Goal: Information Seeking & Learning: Check status

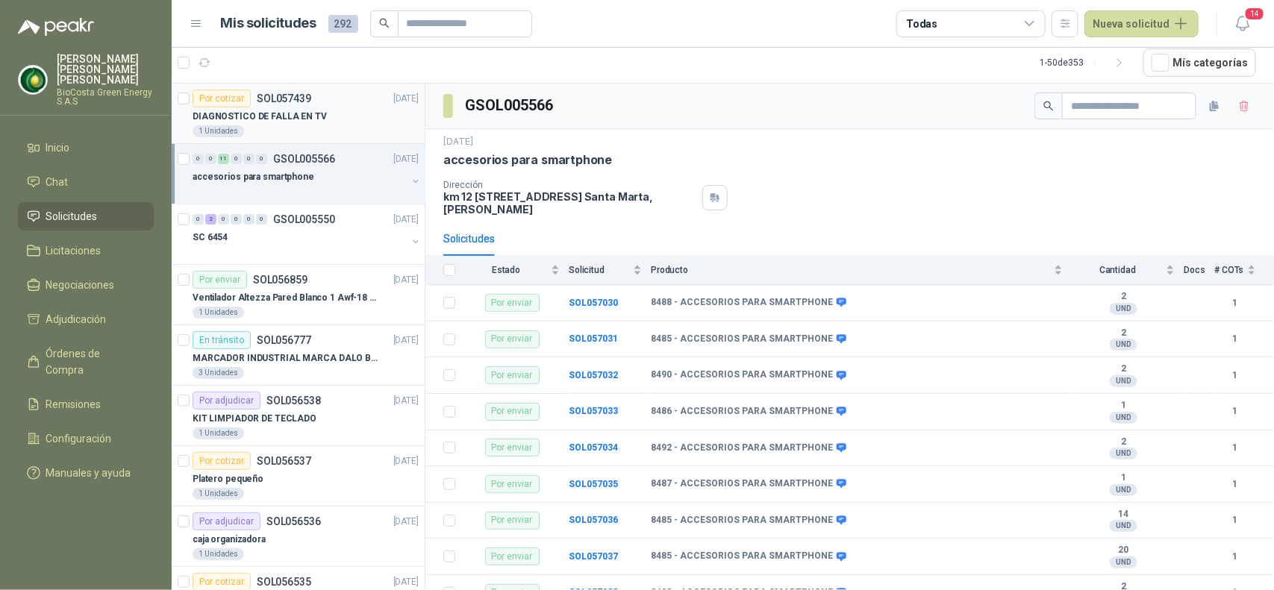
click at [334, 117] on div "DIAGNOSTICO DE FALLA EN TV" at bounding box center [306, 116] width 226 height 18
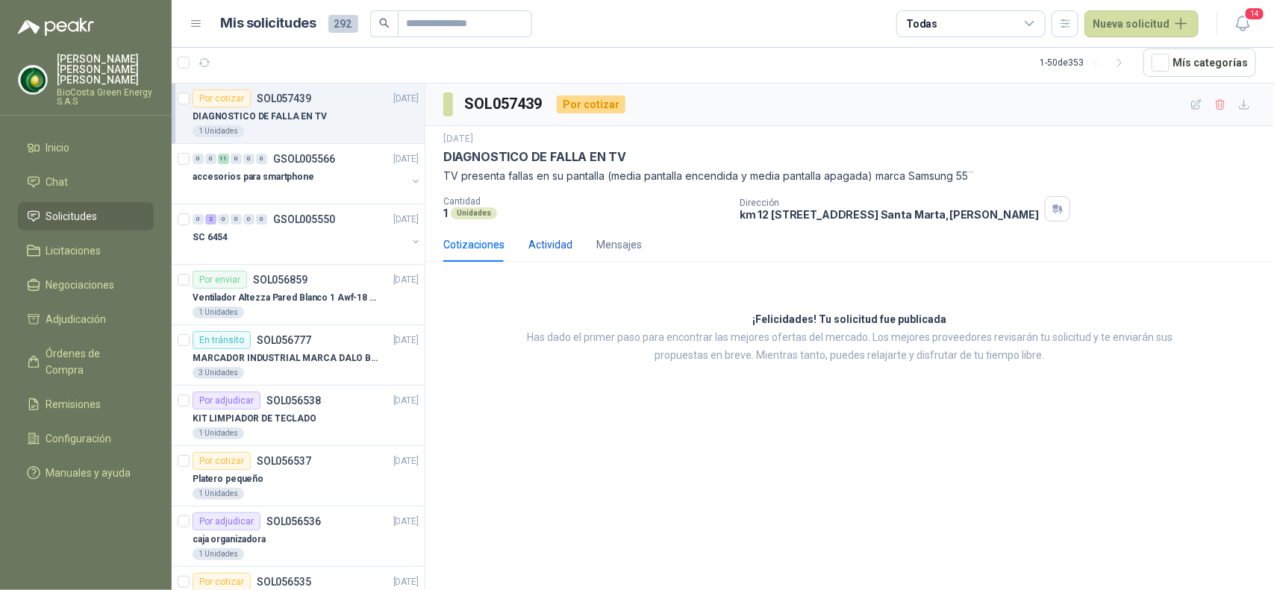
click at [543, 249] on div "Actividad" at bounding box center [550, 245] width 44 height 16
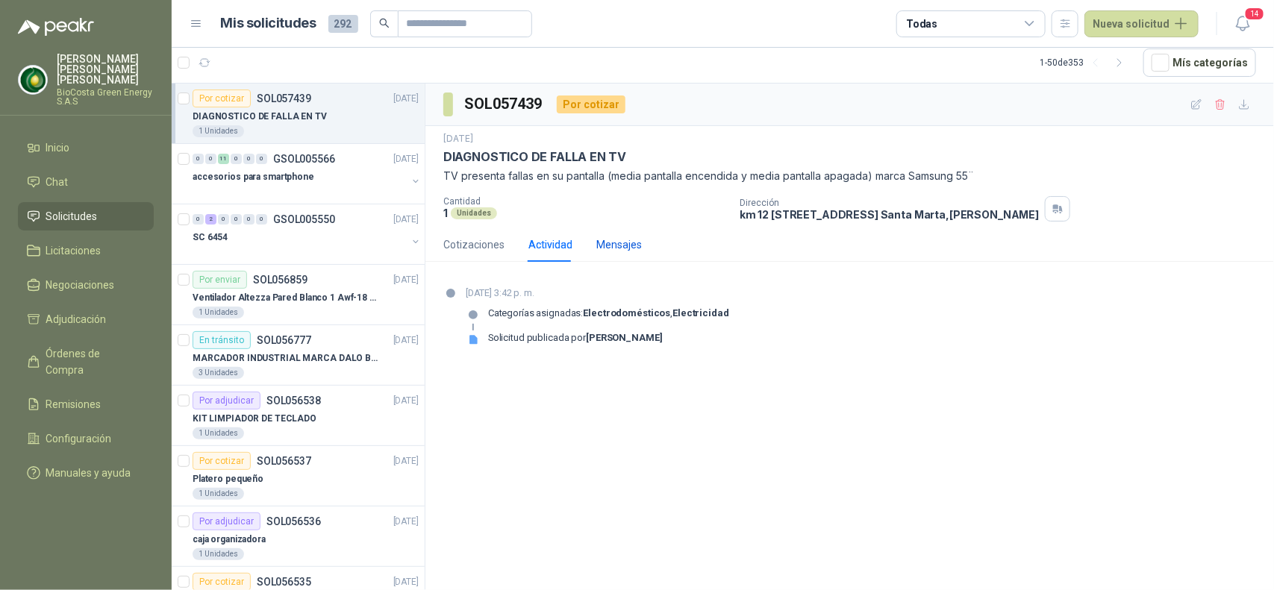
click at [628, 251] on div "Mensajes" at bounding box center [619, 245] width 46 height 16
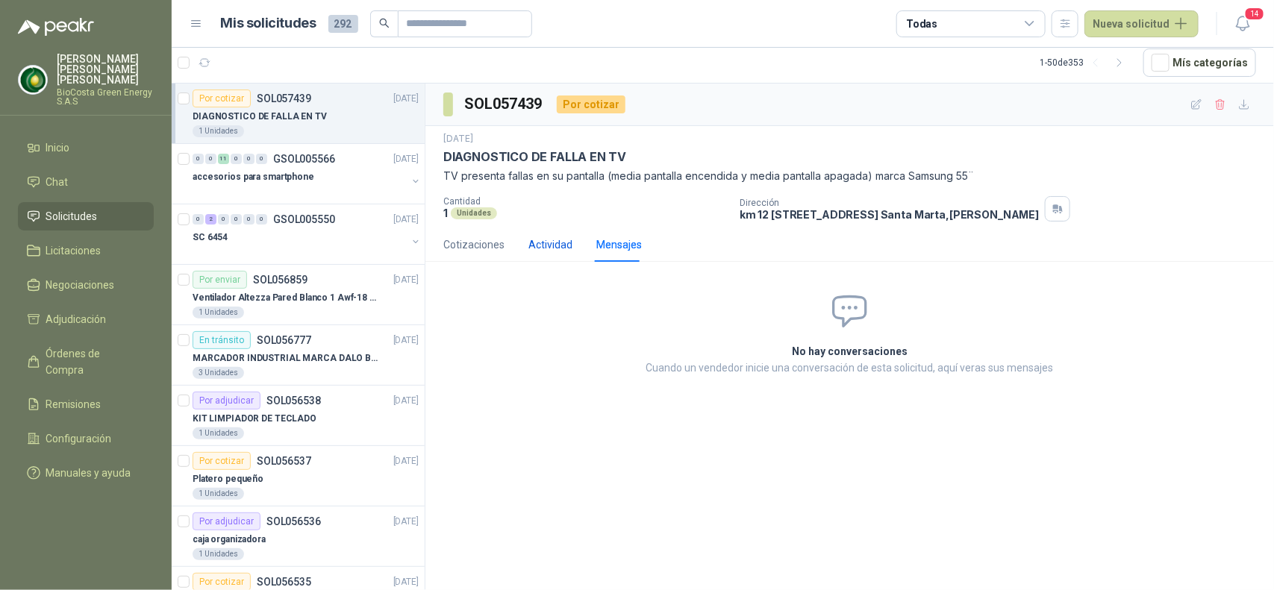
click at [549, 245] on div "Actividad" at bounding box center [550, 245] width 44 height 16
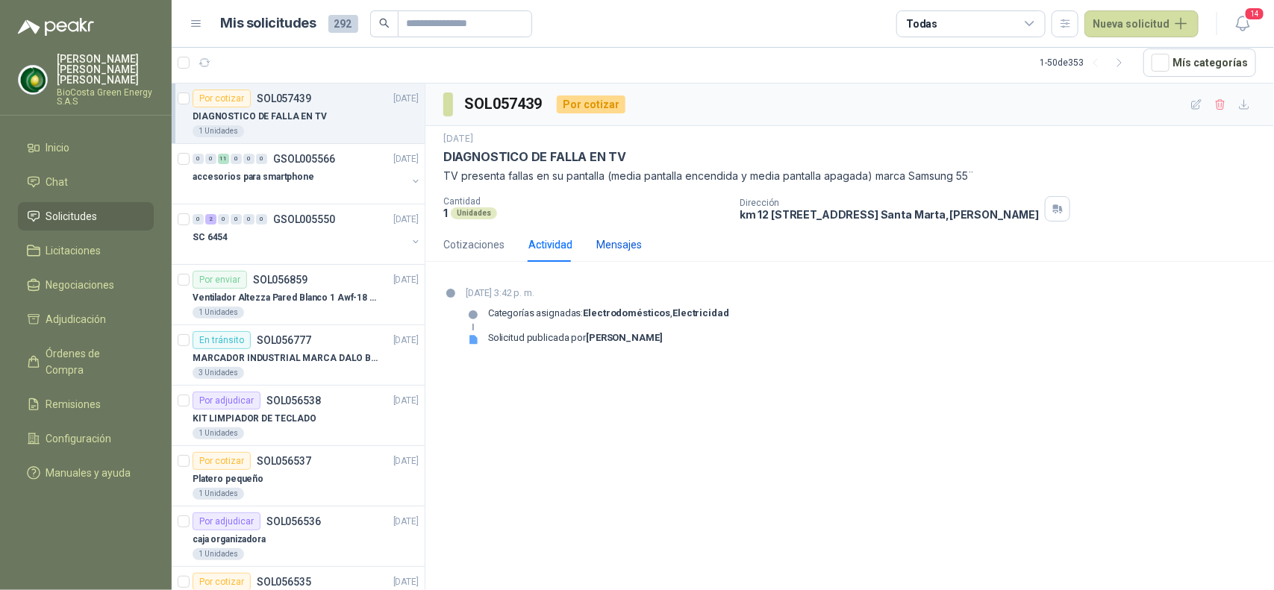
click at [607, 240] on div "Mensajes" at bounding box center [619, 245] width 46 height 16
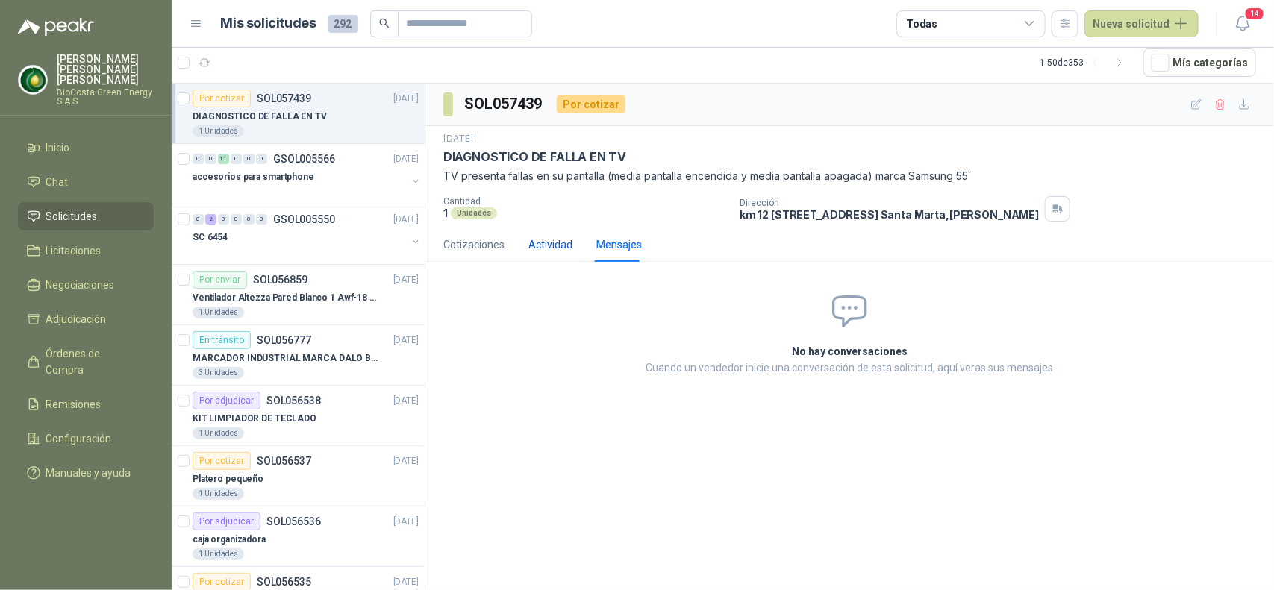
click at [551, 252] on div "Actividad" at bounding box center [550, 245] width 44 height 16
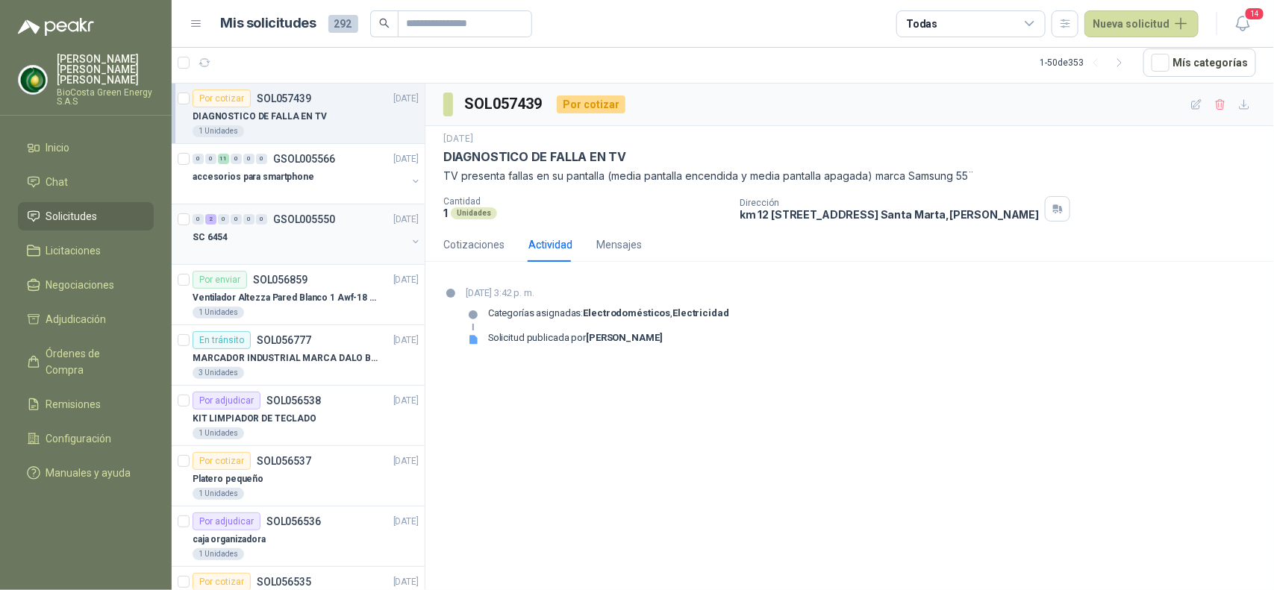
click at [302, 260] on div "0 2 0 0 0 0 GSOL005550 [DATE] SC 6454" at bounding box center [298, 234] width 253 height 60
click at [329, 248] on div at bounding box center [300, 252] width 214 height 12
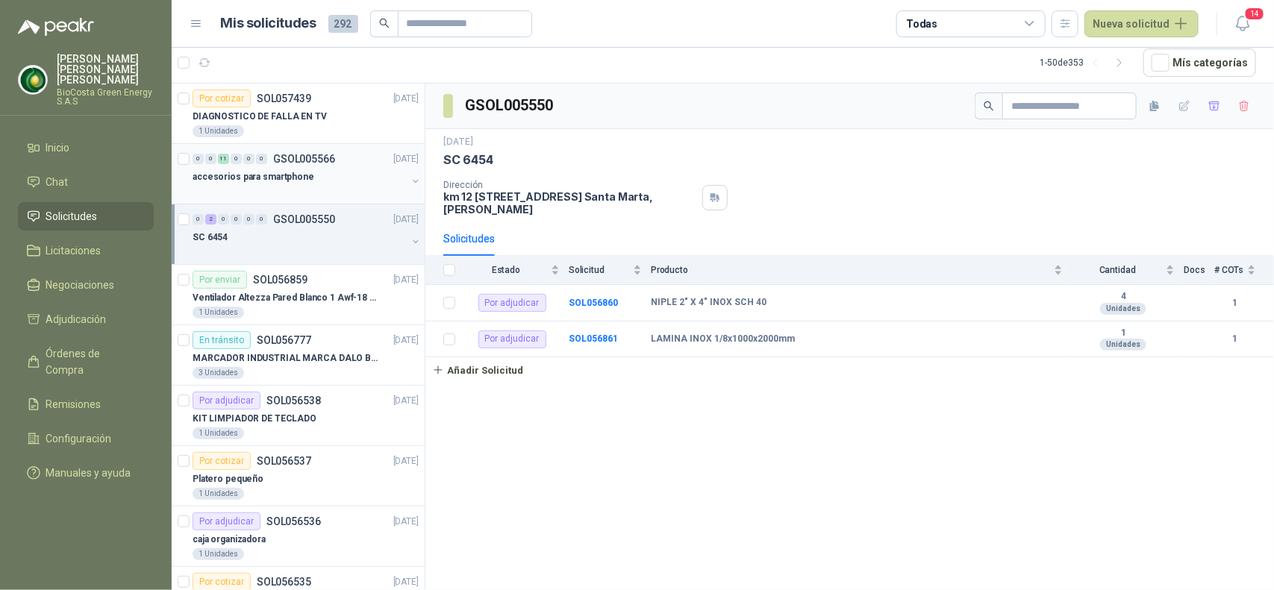
click at [313, 179] on div "accesorios para smartphone" at bounding box center [300, 177] width 214 height 18
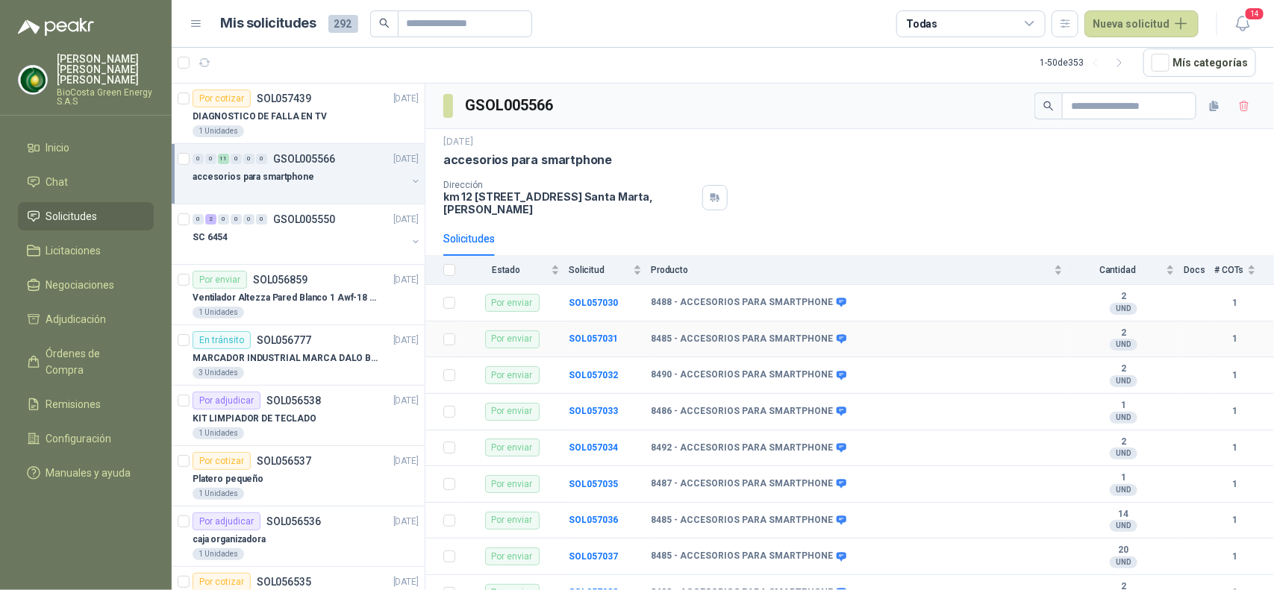
scroll to position [123, 0]
